Goal: Transaction & Acquisition: Purchase product/service

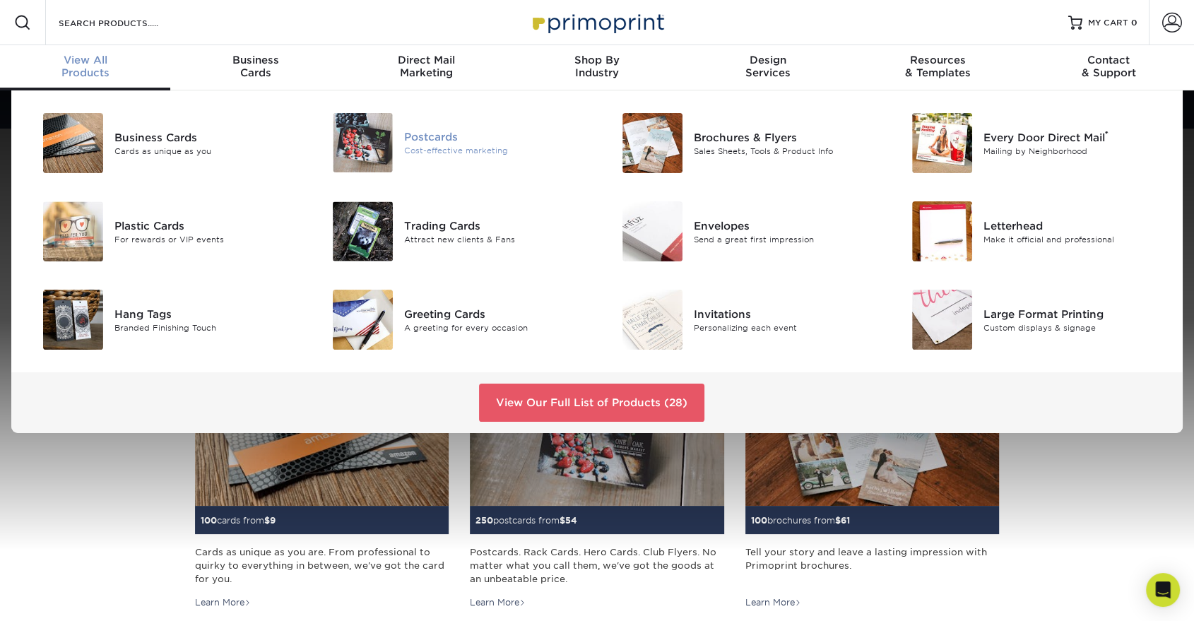
click at [480, 145] on div "Cost-effective marketing" at bounding box center [495, 151] width 182 height 12
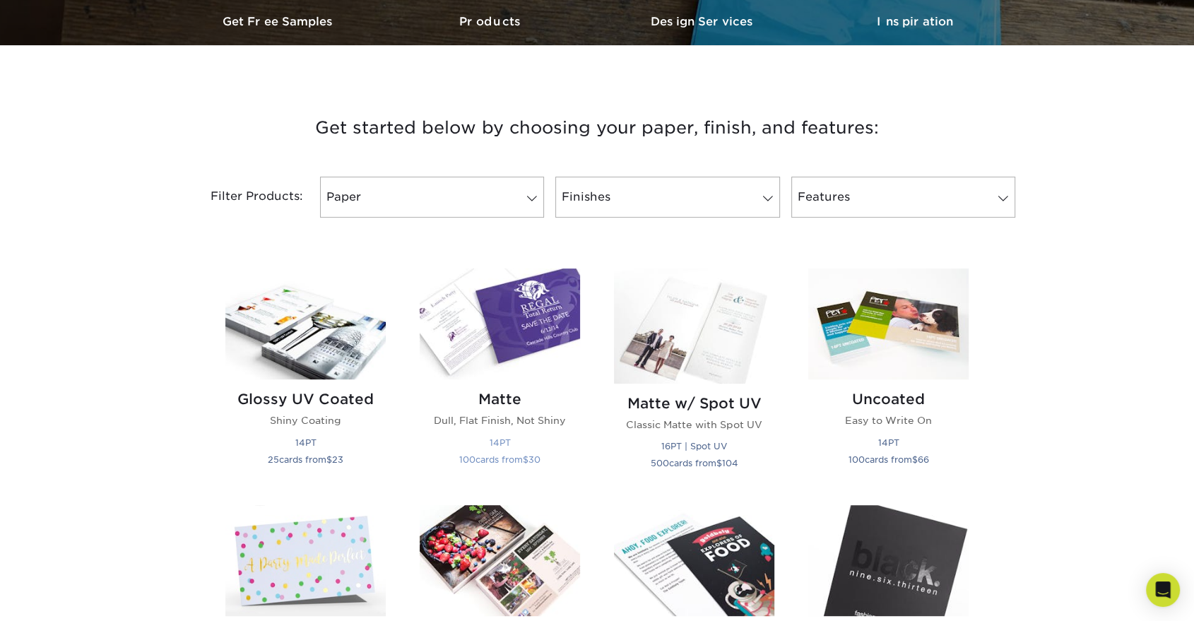
scroll to position [470, 0]
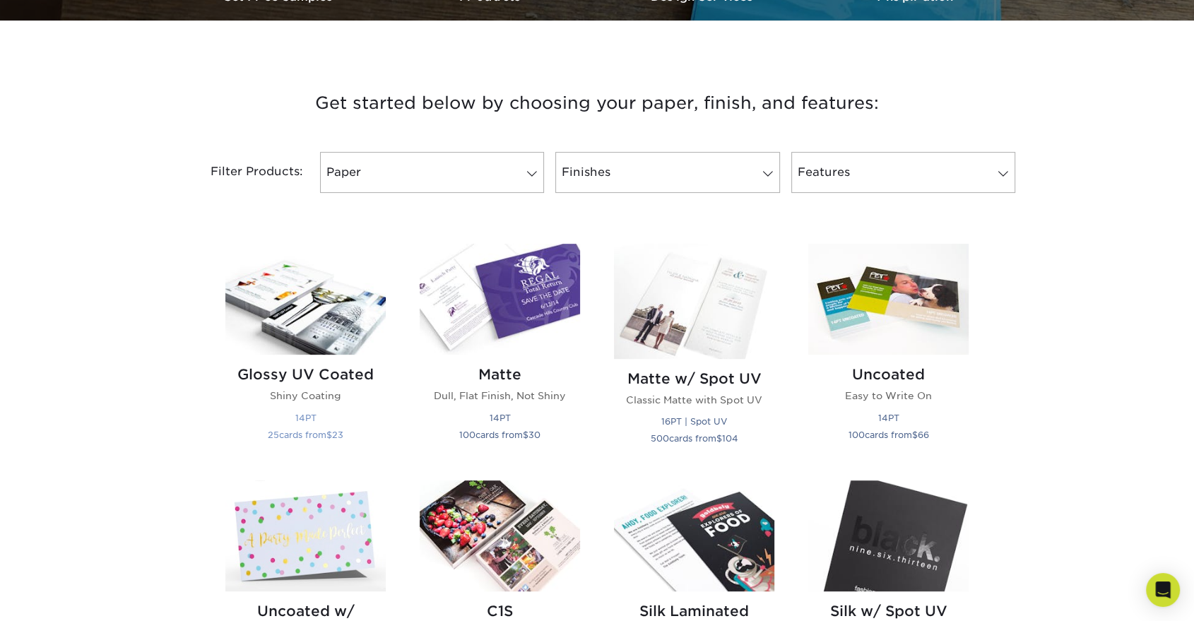
click at [335, 337] on img at bounding box center [305, 299] width 160 height 111
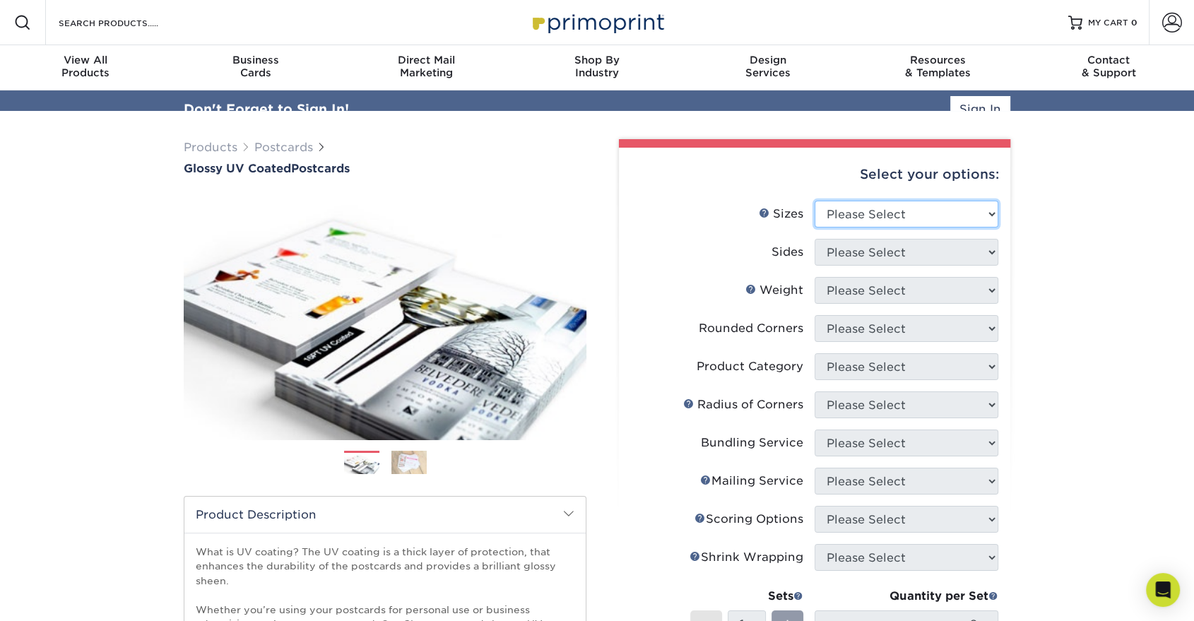
click at [869, 185] on div "Select your options: Sizes Help Sizes Please Select 1.5" x 7" 2" x 4" 2" x 6" 2…" at bounding box center [814, 524] width 391 height 752
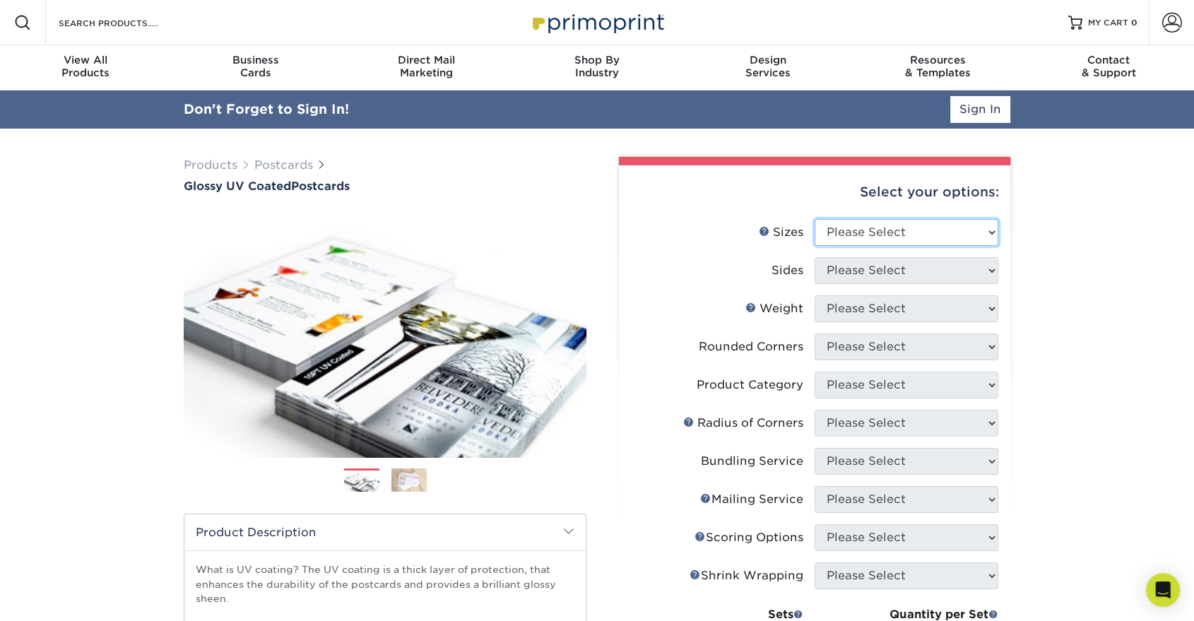
select select "5.00x7.00"
click at [814, 219] on select "Please Select 1.5" x 7" 2" x 4" 2" x 6" 2" x 7" 2" x 8" 2.12" x 5.5" 2.12" x 5.…" at bounding box center [906, 232] width 184 height 27
click at [886, 266] on select "Please Select Print Both Sides Print Front Only" at bounding box center [906, 270] width 184 height 27
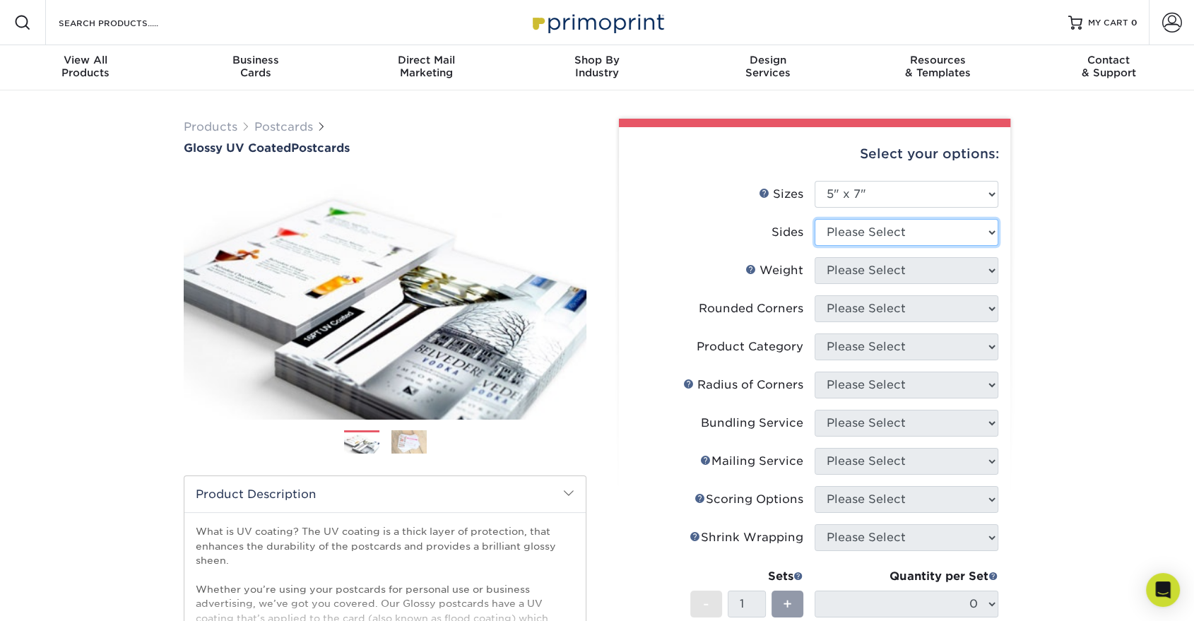
select select "13abbda7-1d64-4f25-8bb2-c179b224825d"
click at [814, 219] on select "Please Select Print Both Sides Print Front Only" at bounding box center [906, 232] width 184 height 27
click at [922, 266] on select "Please Select 16PT 14PT 18PT C1S" at bounding box center [906, 270] width 184 height 27
select select "16PT"
click at [814, 257] on select "Please Select 16PT 14PT 18PT C1S" at bounding box center [906, 270] width 184 height 27
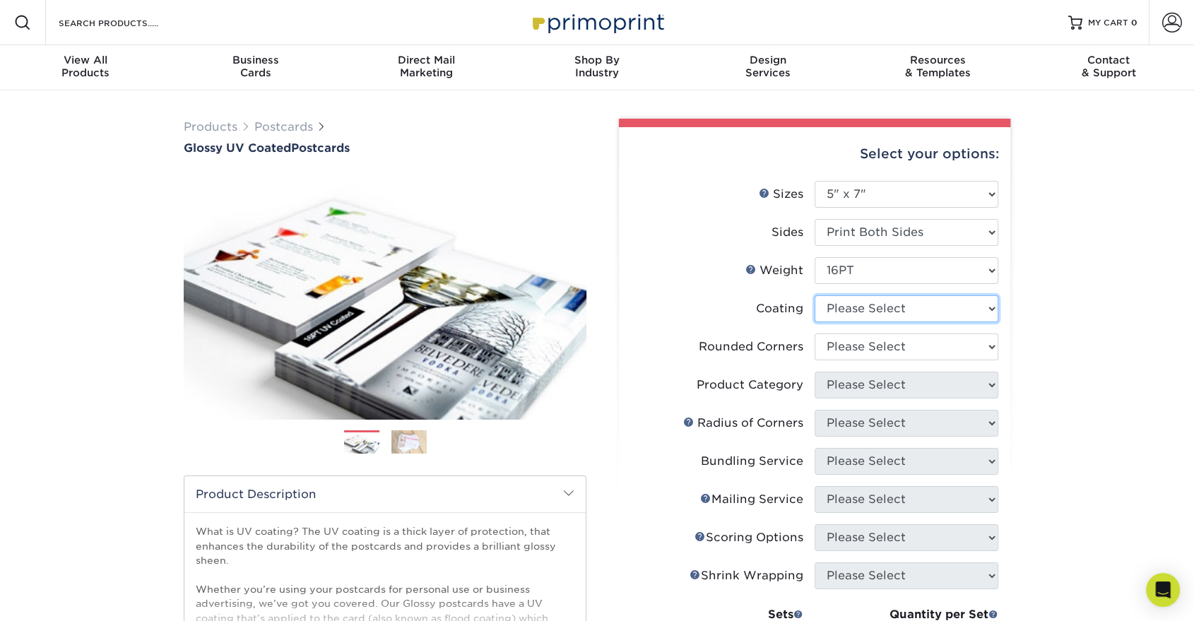
click at [913, 312] on select at bounding box center [906, 308] width 184 height 27
select select "ae367451-b2b8-45df-a344-0f05b6a12993"
click at [814, 295] on select at bounding box center [906, 308] width 184 height 27
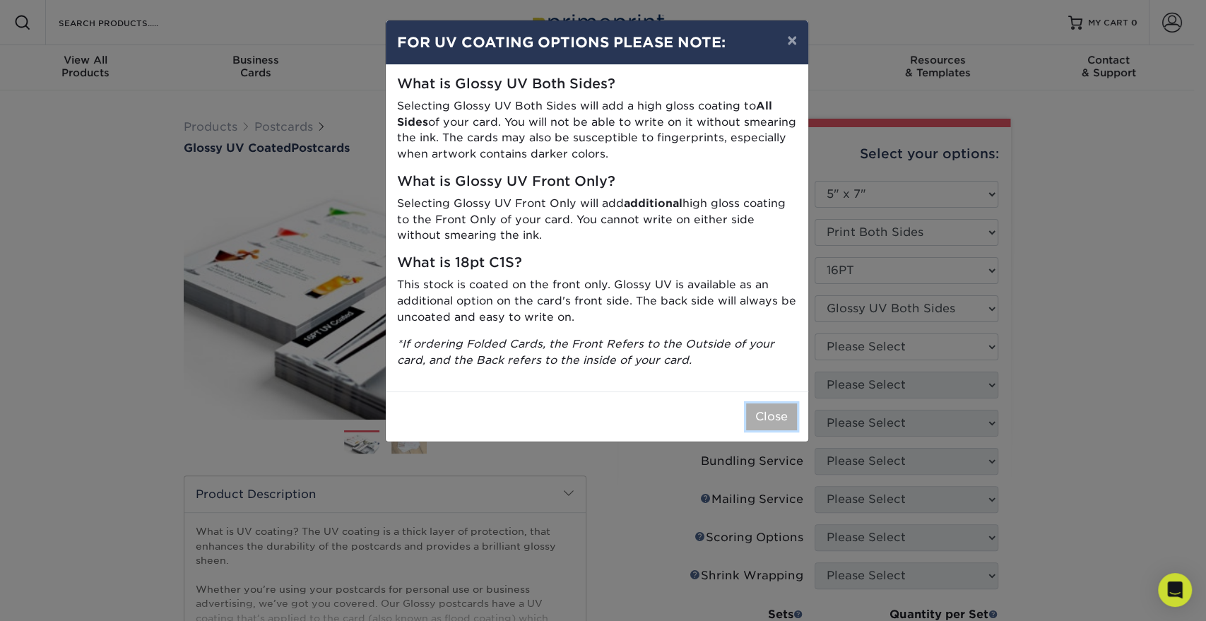
click at [780, 409] on button "Close" at bounding box center [771, 416] width 51 height 27
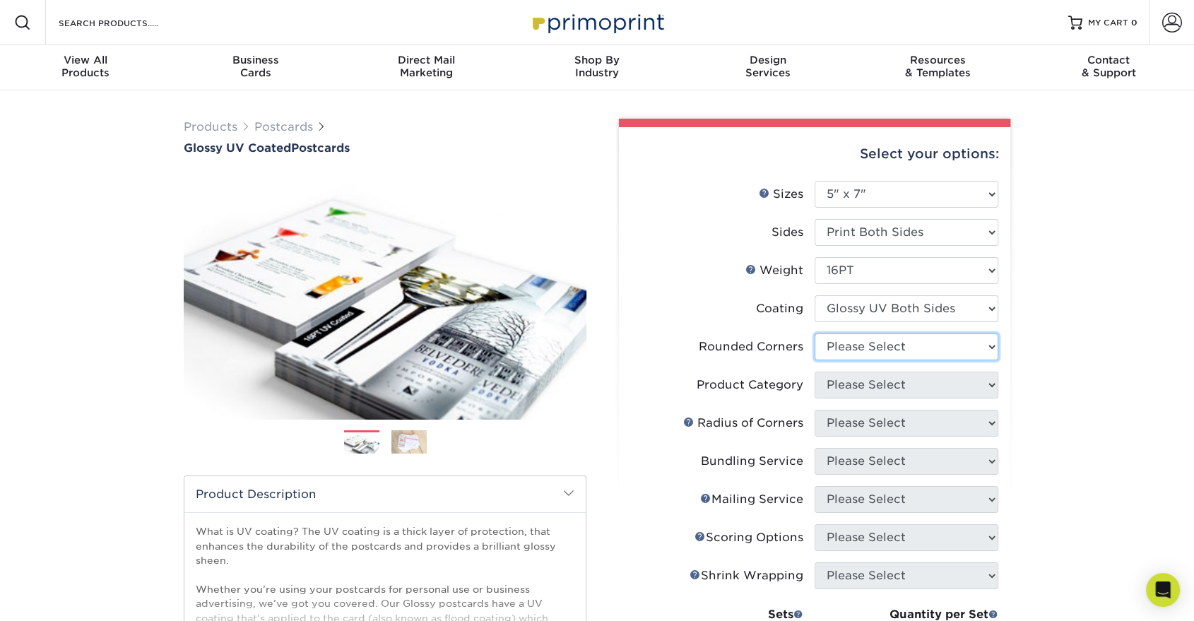
click at [872, 346] on select "Please Select Yes - Round 4 Corners No" at bounding box center [906, 346] width 184 height 27
select select "0"
click at [814, 333] on select "Please Select Yes - Round 4 Corners No" at bounding box center [906, 346] width 184 height 27
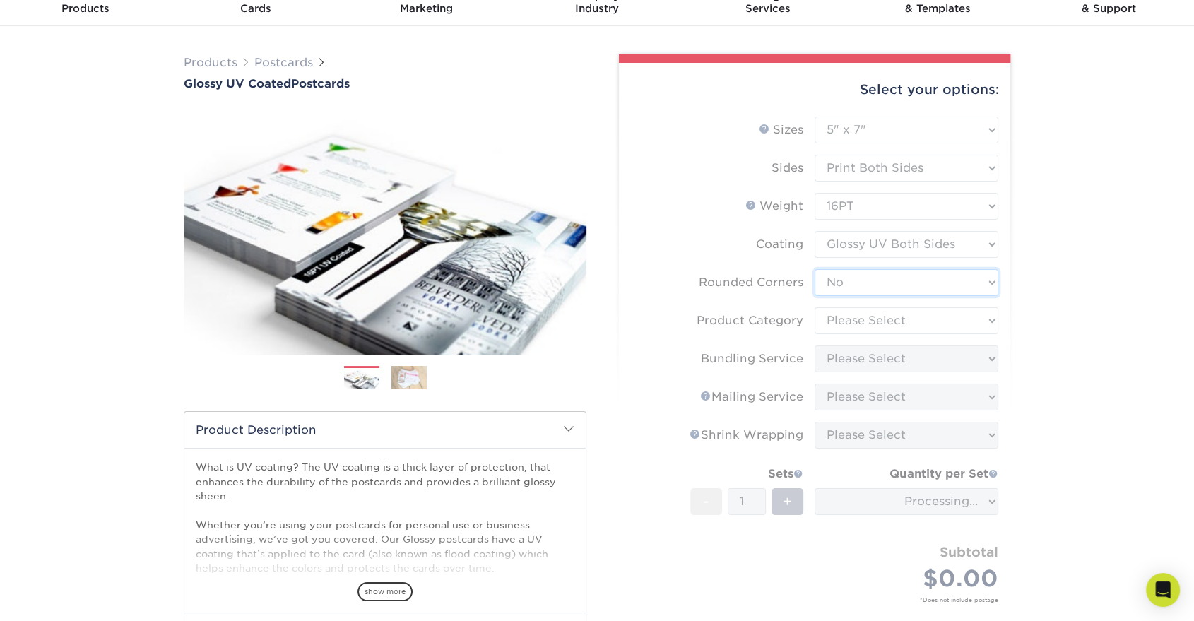
scroll to position [157, 0]
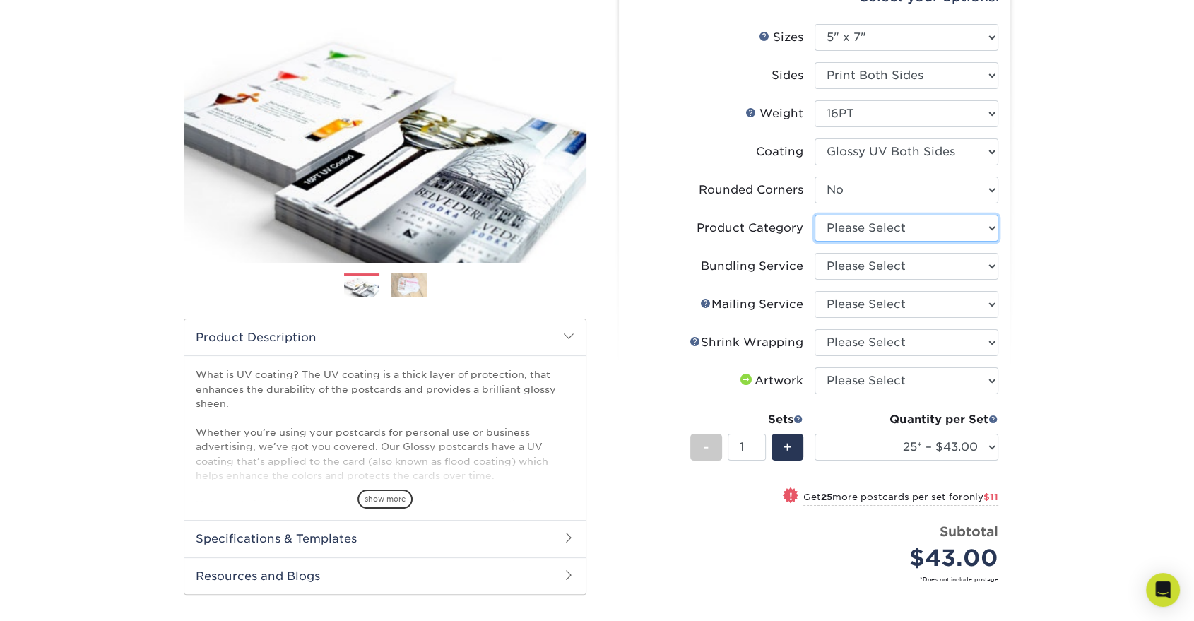
click at [874, 226] on select "Please Select Postcards" at bounding box center [906, 228] width 184 height 27
select select "9b7272e0-d6c8-4c3c-8e97-d3a1bcdab858"
click at [814, 215] on select "Please Select Postcards" at bounding box center [906, 228] width 184 height 27
click at [888, 268] on select "Please Select No Bundling Services Yes, Bundles of 50 (+2 Days) Yes, Bundles of…" at bounding box center [906, 266] width 184 height 27
select select "58689abb-25c0-461c-a4c3-a80b627d6649"
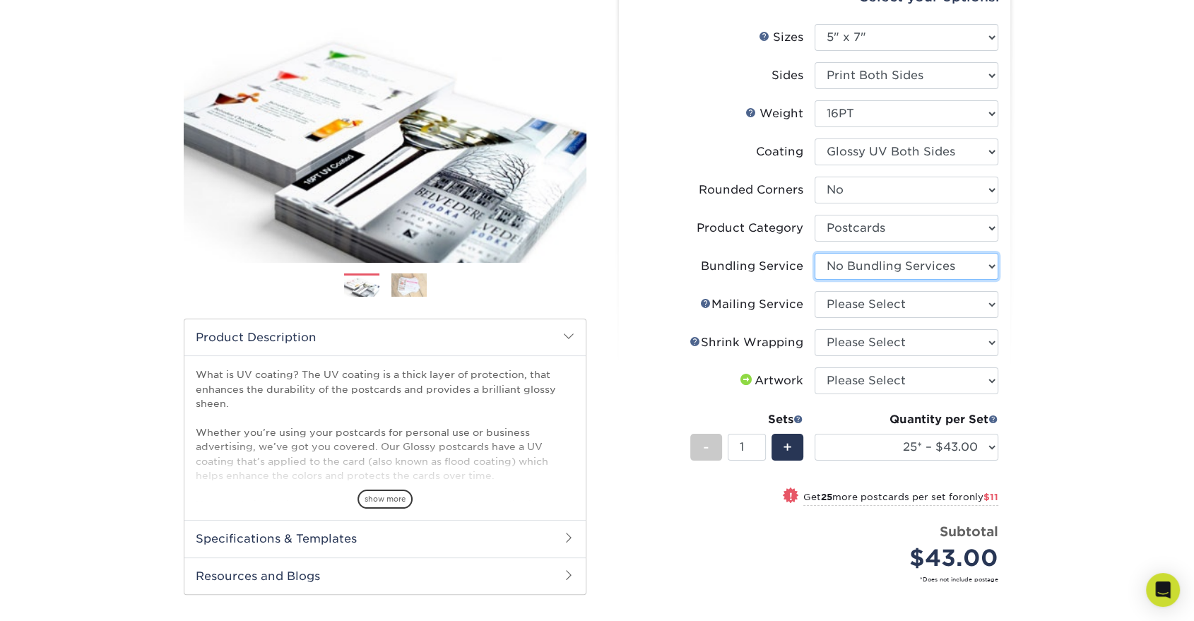
click at [814, 253] on select "Please Select No Bundling Services Yes, Bundles of 50 (+2 Days) Yes, Bundles of…" at bounding box center [906, 266] width 184 height 27
click at [891, 304] on select "Please Select No Direct Mailing Service No, I will mail/stamp/imprint Direct Ma…" at bounding box center [906, 304] width 184 height 27
select select "3e5e9bdd-d78a-4c28-a41d-fe1407925ca6"
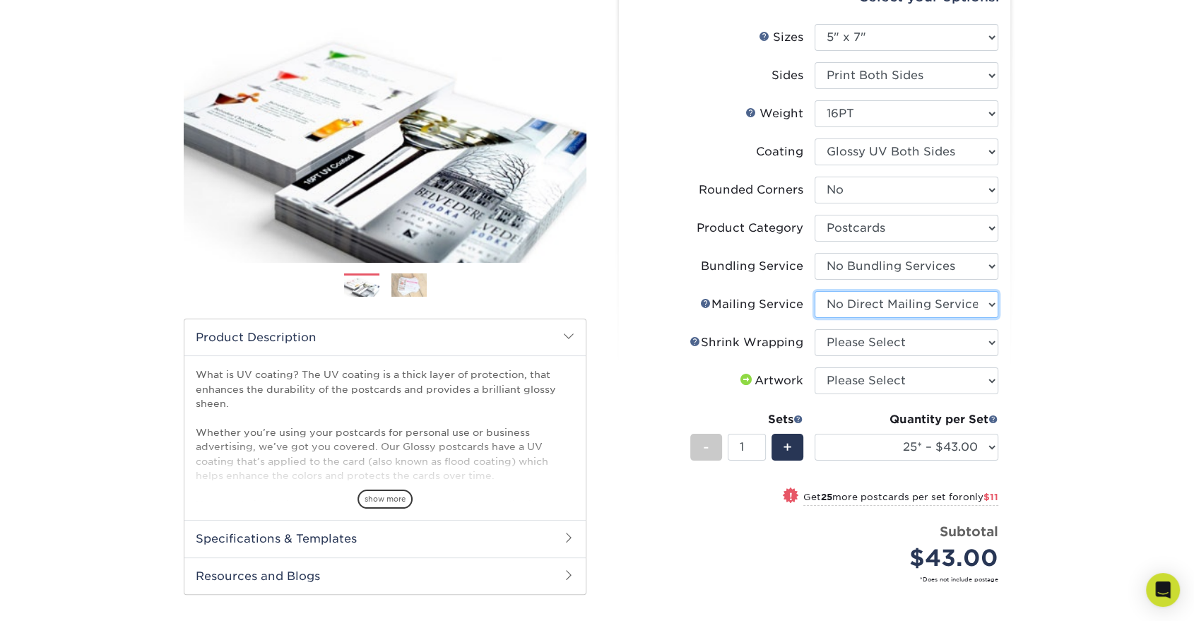
click at [814, 291] on select "Please Select No Direct Mailing Service No, I will mail/stamp/imprint Direct Ma…" at bounding box center [906, 304] width 184 height 27
click at [891, 342] on select "Please Select No Shrink Wrapping Shrink Wrap 100 Per Package Shrink Wrap 50 Per…" at bounding box center [906, 342] width 184 height 27
select select "c8749376-e7da-41d0-b3dc-647faf84d907"
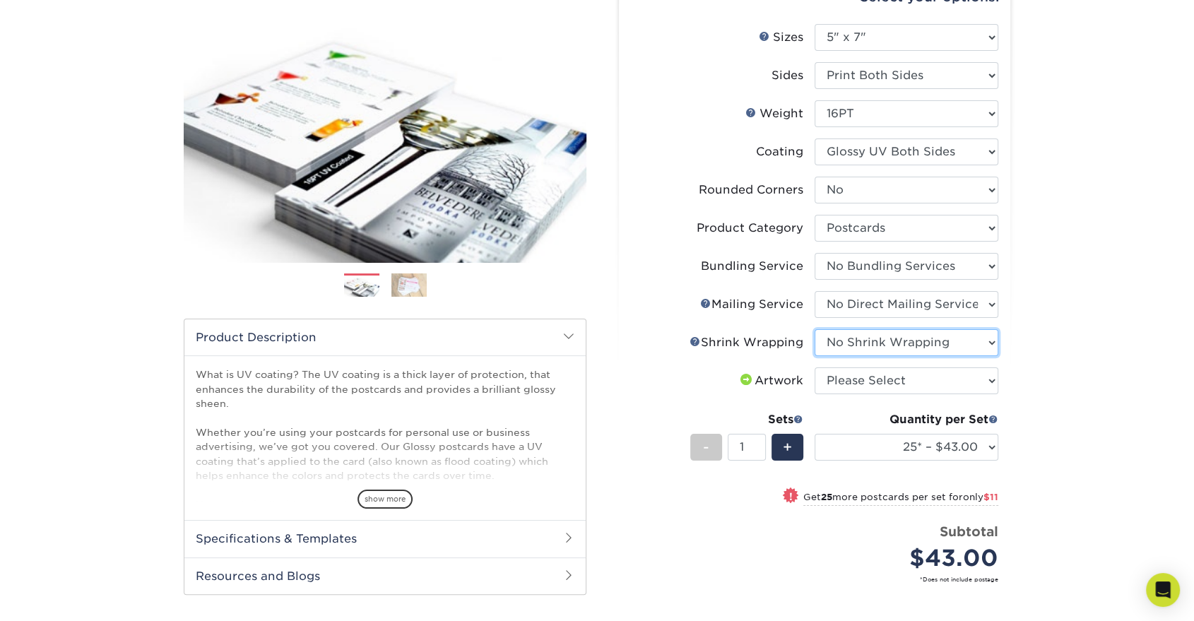
click at [814, 329] on select "Please Select No Shrink Wrapping Shrink Wrap 100 Per Package Shrink Wrap 50 Per…" at bounding box center [906, 342] width 184 height 27
click at [890, 386] on select "Please Select I will upload files I need a design - $150" at bounding box center [906, 380] width 184 height 27
select select "upload"
click at [814, 367] on select "Please Select I will upload files I need a design - $150" at bounding box center [906, 380] width 184 height 27
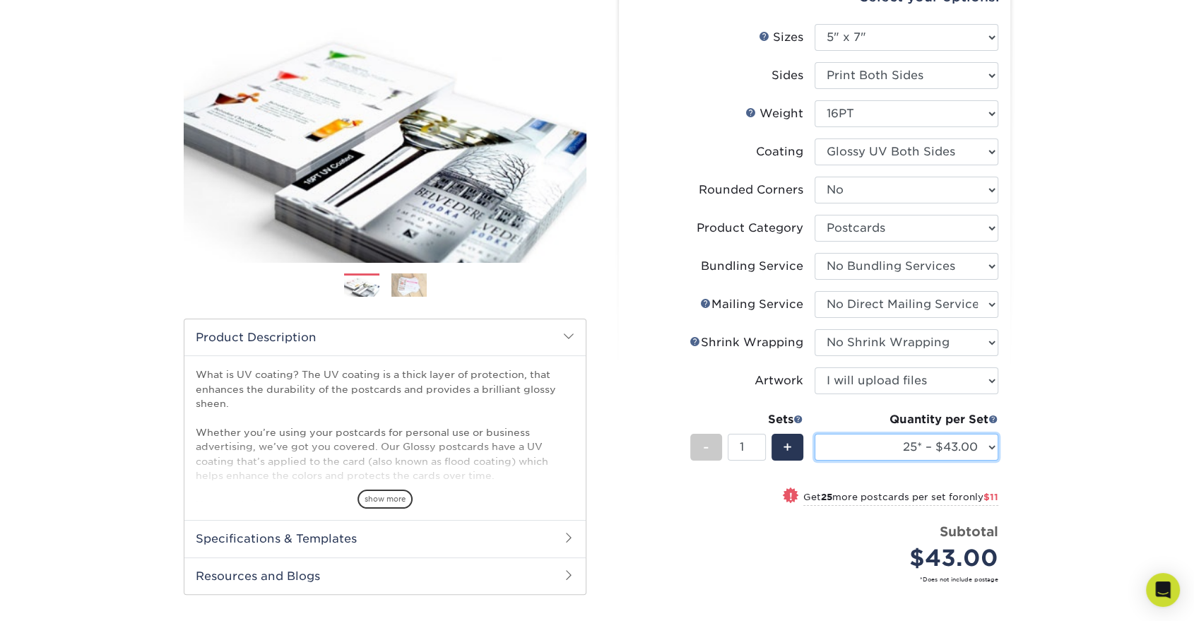
click at [946, 455] on select "25* – $43.00 50* – $54.00 75* – $67.00 100* – $92.00 250* – $148.00 500 – $190.…" at bounding box center [906, 447] width 184 height 27
select select "1000 – $213.00"
click at [814, 434] on select "25* – $43.00 50* – $54.00 75* – $67.00 100* – $92.00 250* – $148.00 500 – $190.…" at bounding box center [906, 447] width 184 height 27
